Goal: Navigation & Orientation: Understand site structure

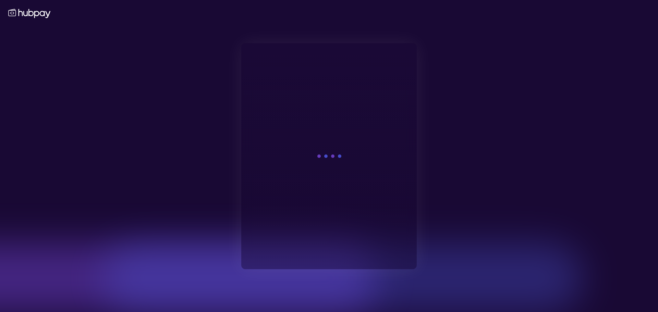
drag, startPoint x: 191, startPoint y: 89, endPoint x: 451, endPoint y: 154, distance: 268.3
click at [194, 89] on div at bounding box center [329, 156] width 658 height 312
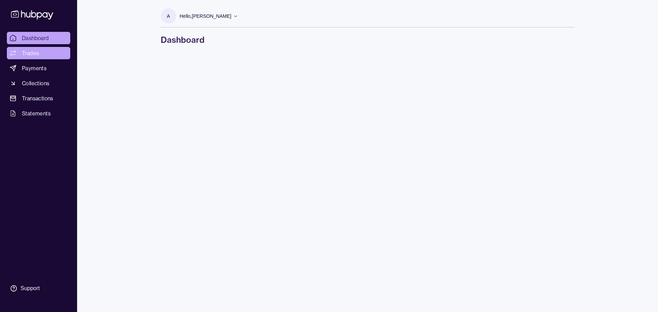
click at [41, 55] on link "Trades" at bounding box center [38, 53] width 63 height 12
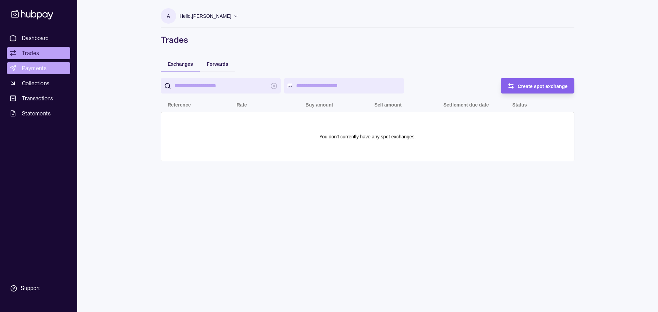
click at [35, 69] on span "Payments" at bounding box center [34, 68] width 25 height 8
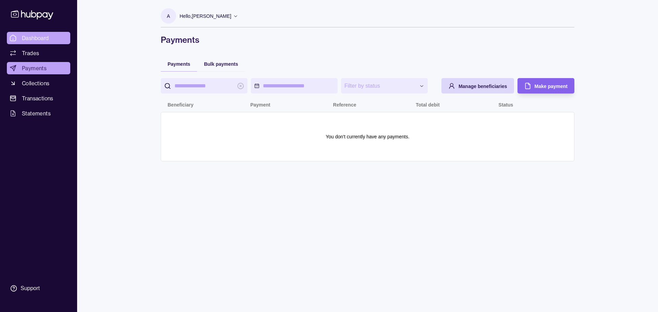
click at [33, 38] on span "Dashboard" at bounding box center [35, 38] width 27 height 8
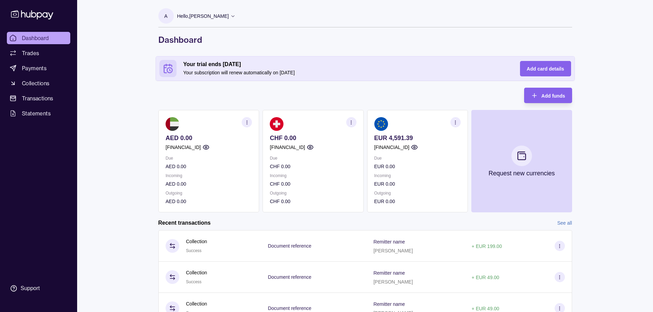
click at [128, 131] on div "Dashboard Trades Payments Collections Transactions Statements Support A Hello, …" at bounding box center [326, 204] width 653 height 409
